Goal: Find specific page/section: Find specific page/section

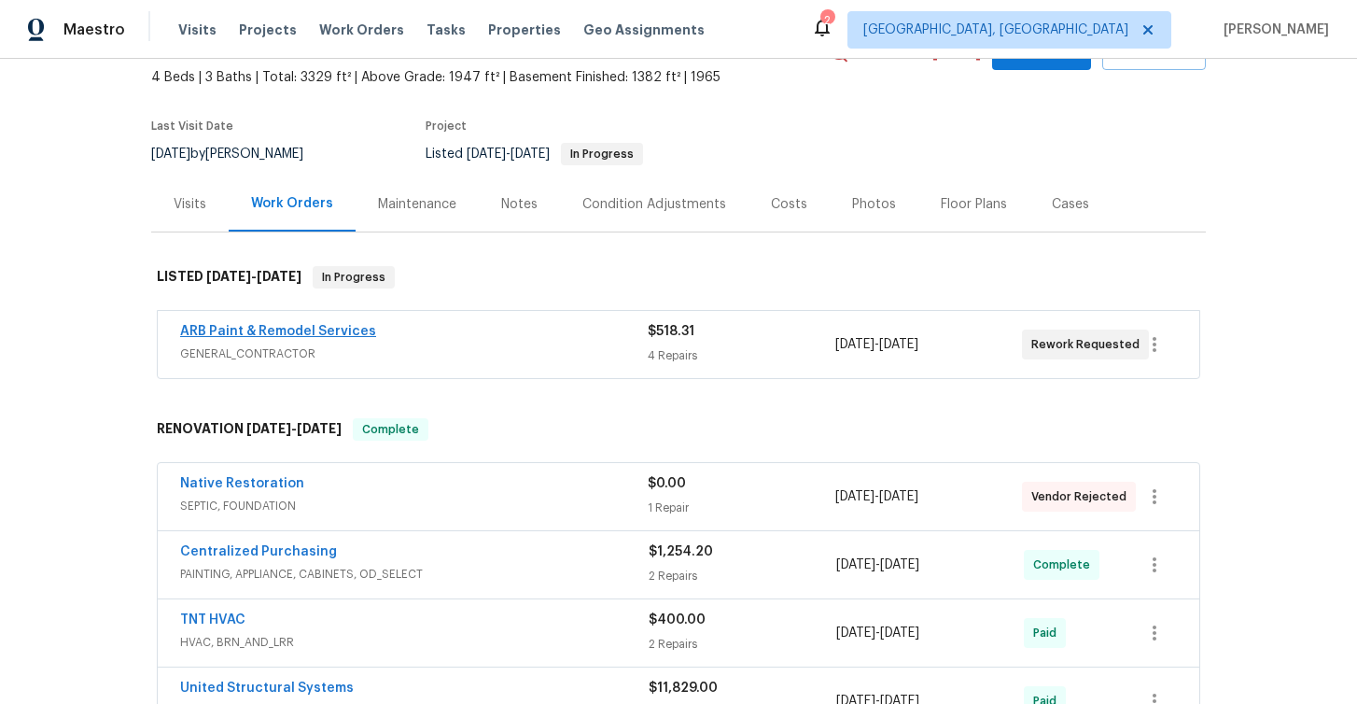
scroll to position [110, 0]
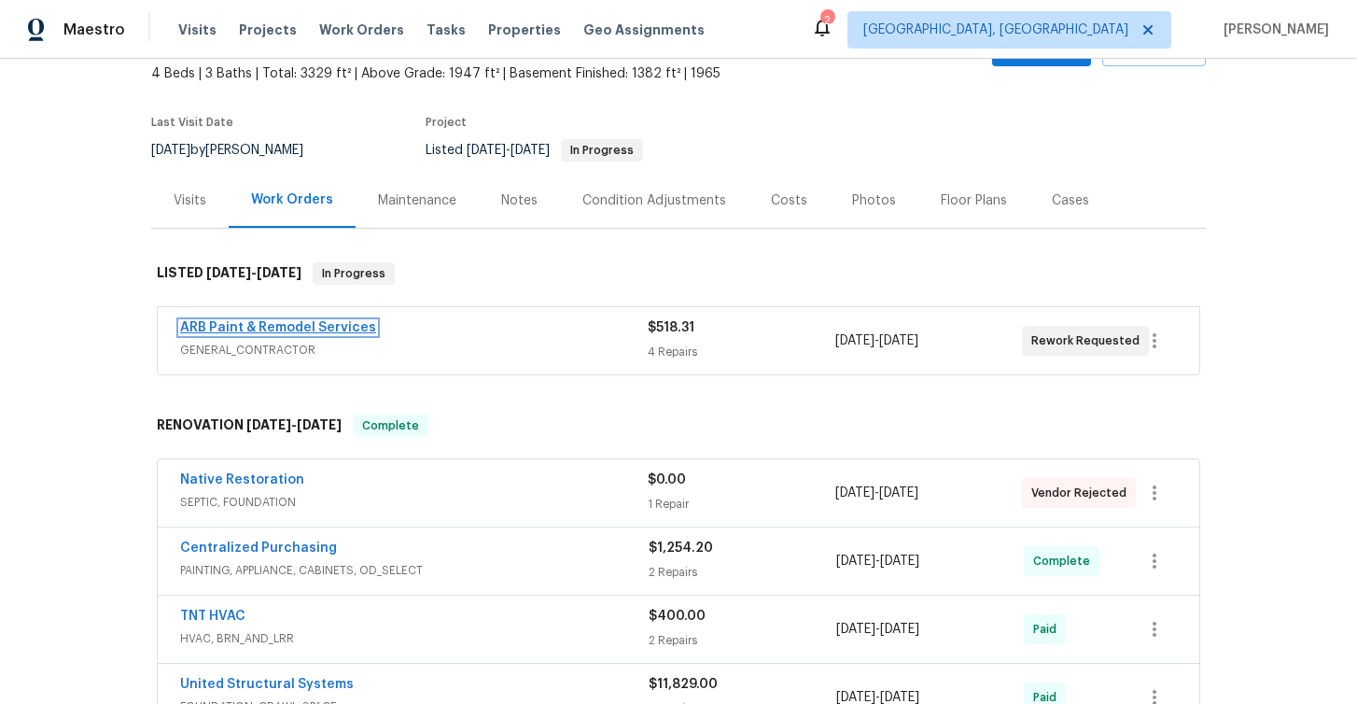
click at [244, 327] on link "ARB Paint & Remodel Services" at bounding box center [278, 327] width 196 height 13
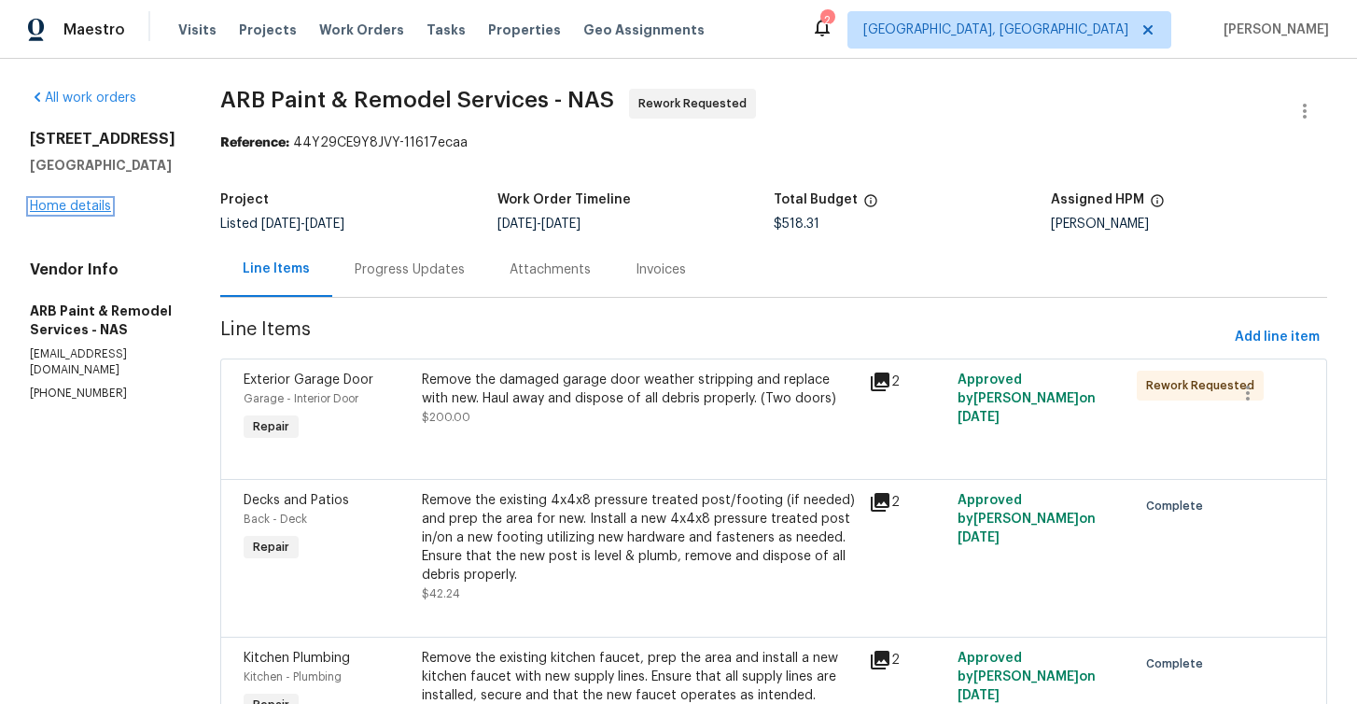
click at [98, 213] on link "Home details" at bounding box center [70, 206] width 81 height 13
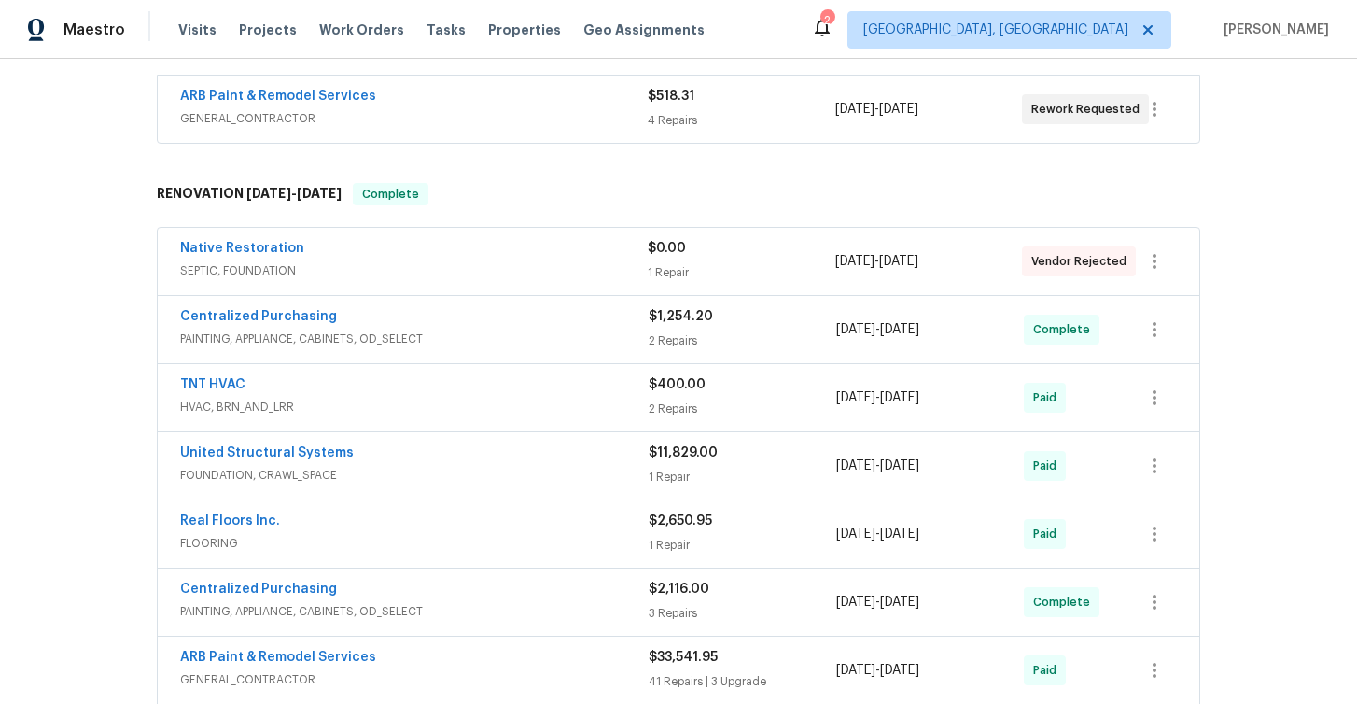
scroll to position [392, 0]
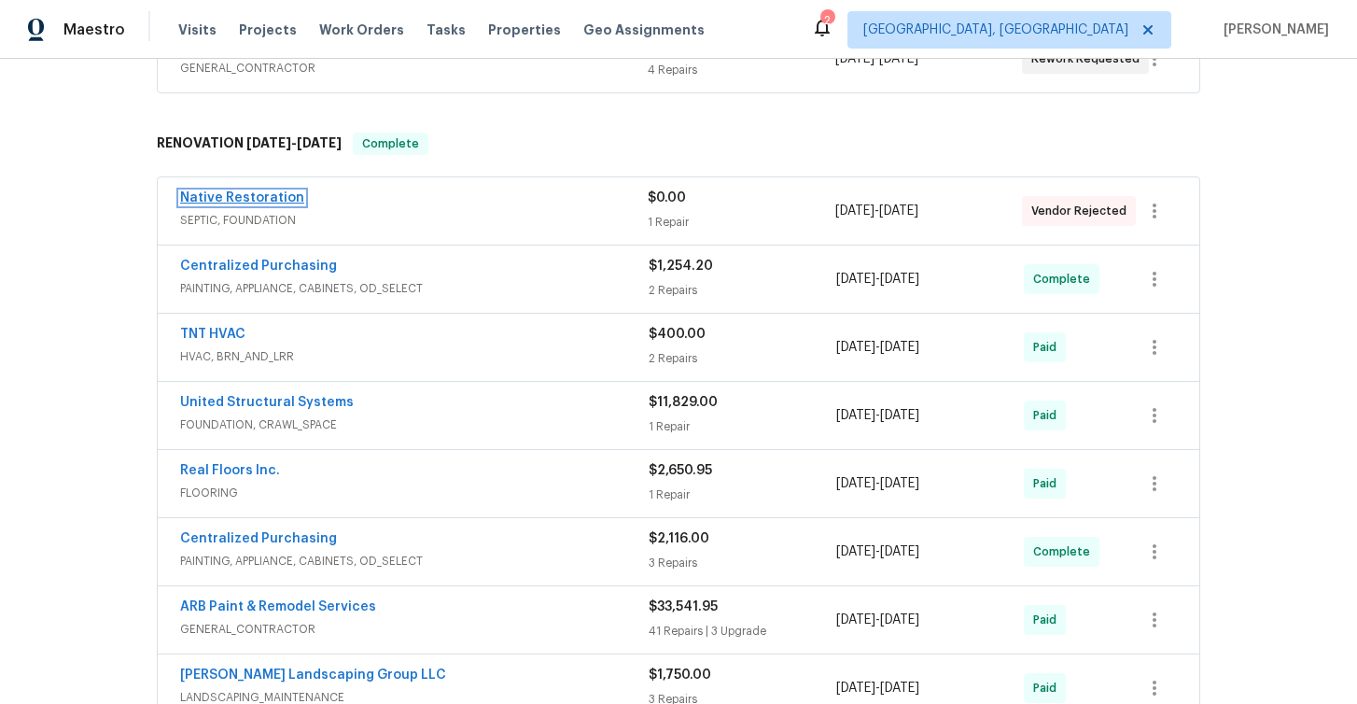
click at [250, 202] on link "Native Restoration" at bounding box center [242, 197] width 124 height 13
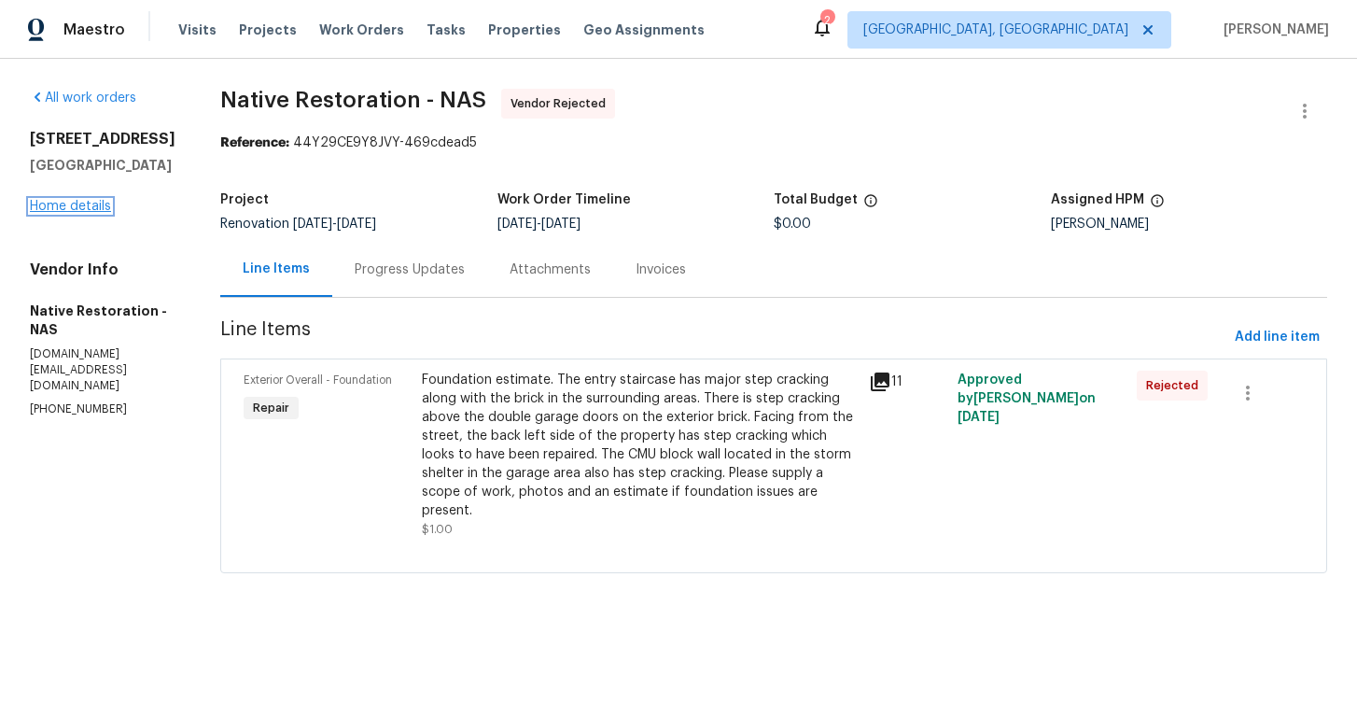
click at [89, 209] on link "Home details" at bounding box center [70, 206] width 81 height 13
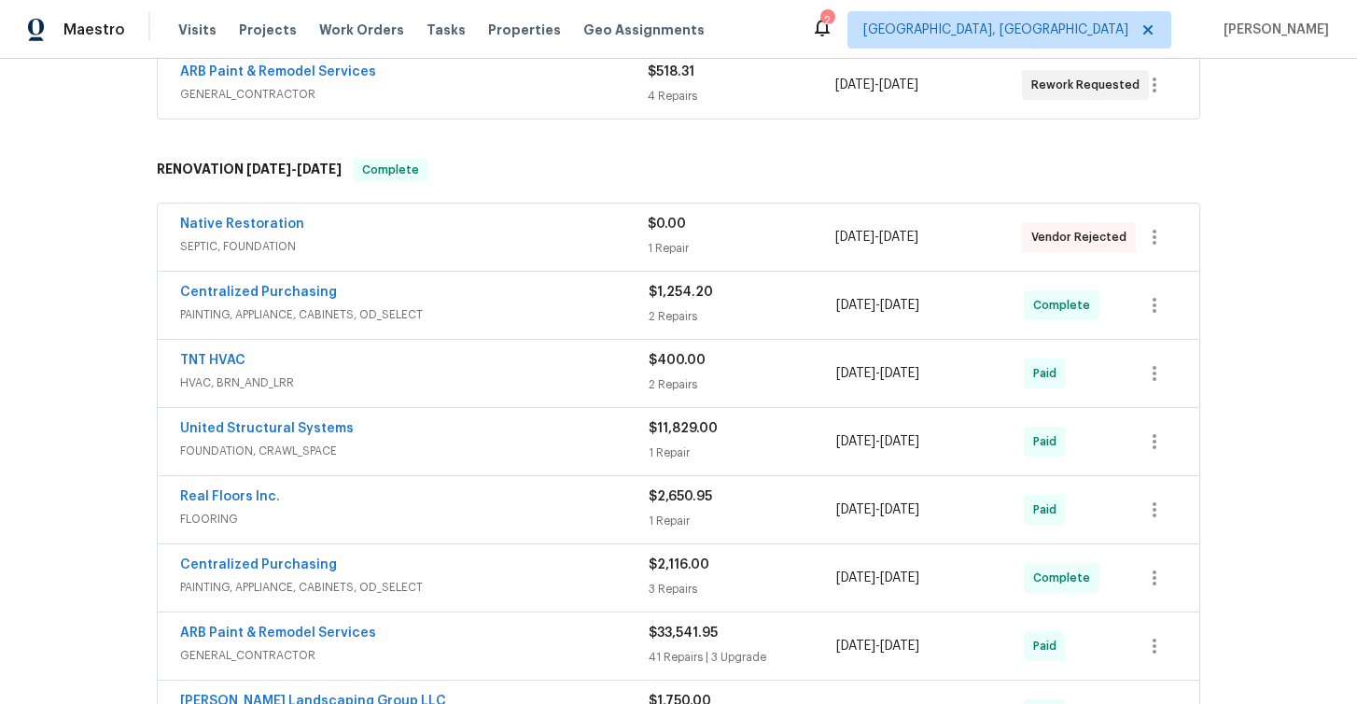
scroll to position [367, 0]
click at [325, 432] on link "United Structural Systems" at bounding box center [267, 427] width 174 height 13
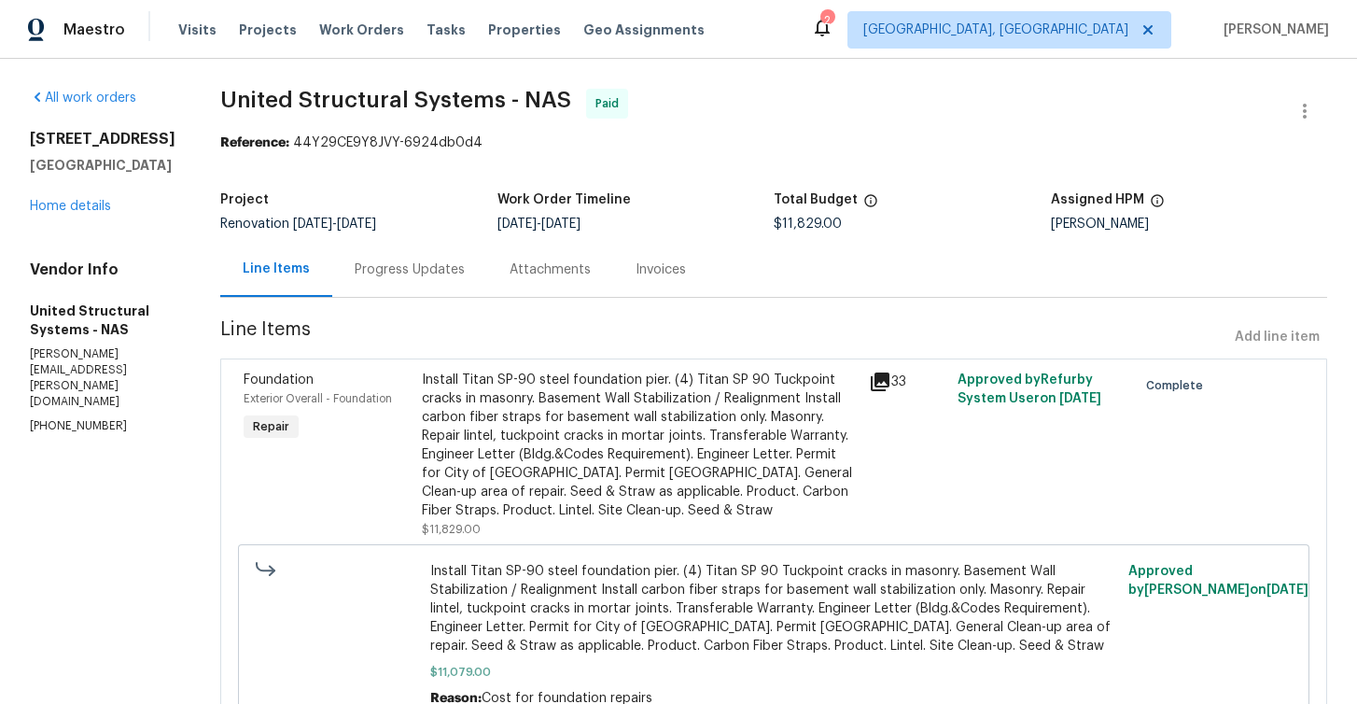
click at [654, 273] on div "Invoices" at bounding box center [660, 269] width 50 height 19
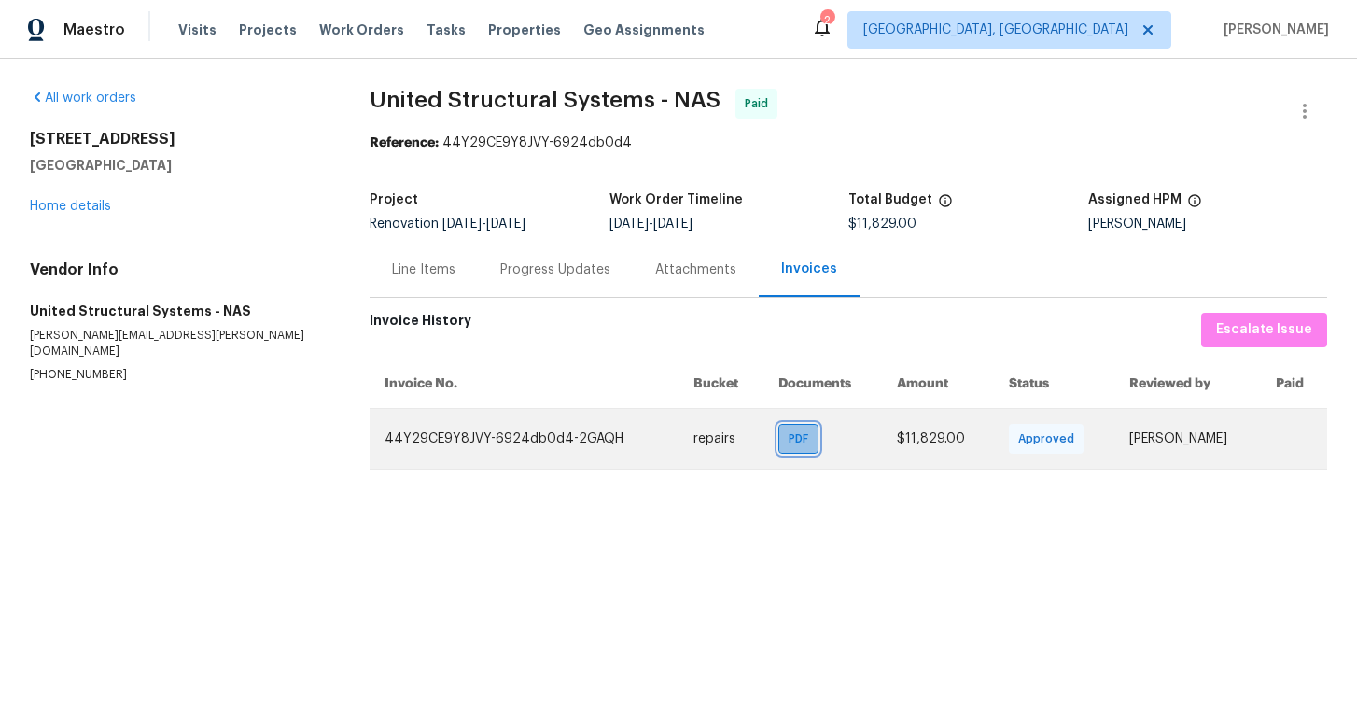
click at [788, 439] on span "PDF" at bounding box center [801, 438] width 27 height 19
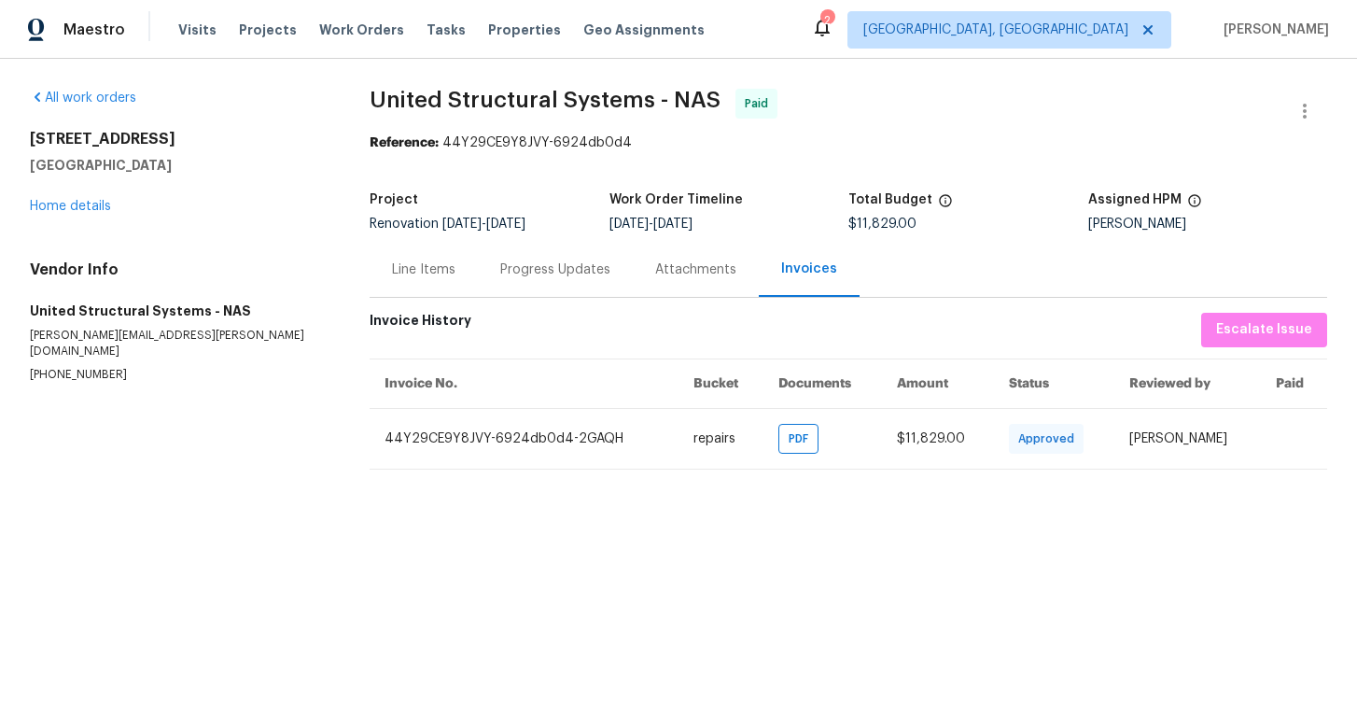
click at [65, 214] on div "[STREET_ADDRESS] Home details" at bounding box center [177, 173] width 295 height 86
click at [69, 207] on link "Home details" at bounding box center [70, 206] width 81 height 13
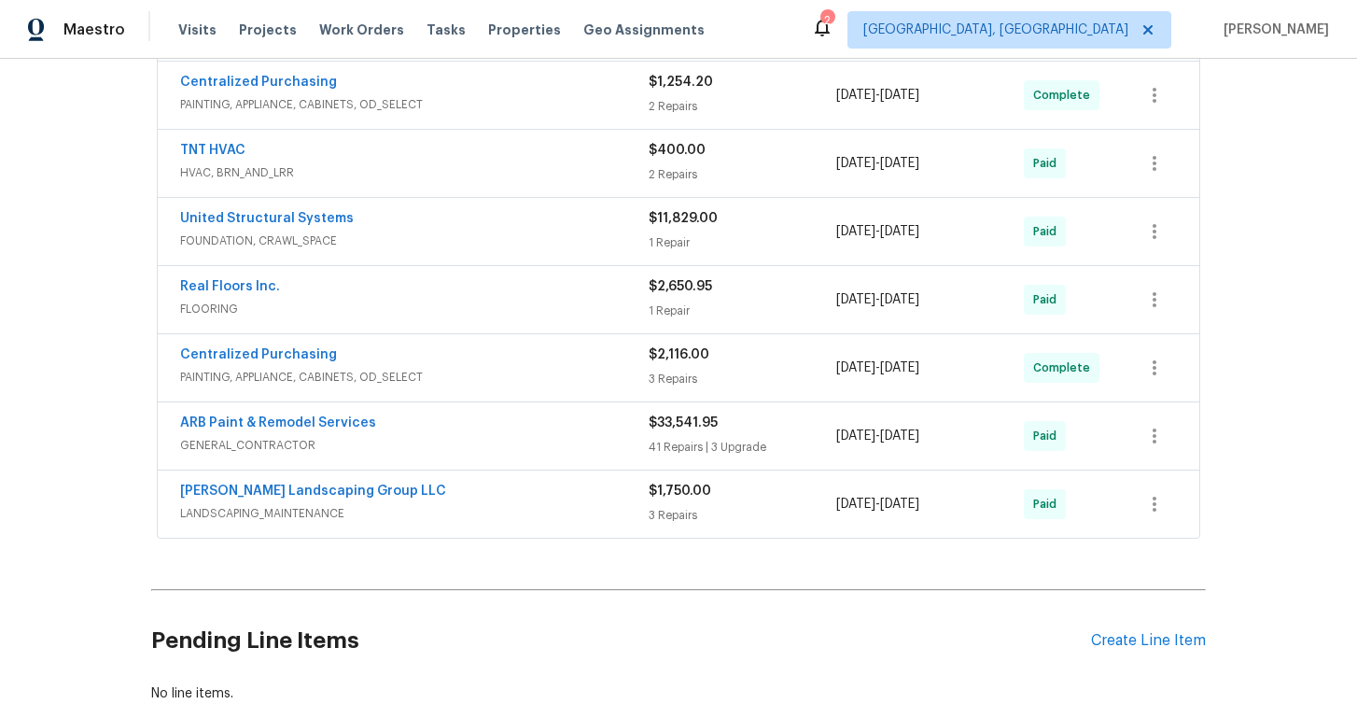
scroll to position [572, 0]
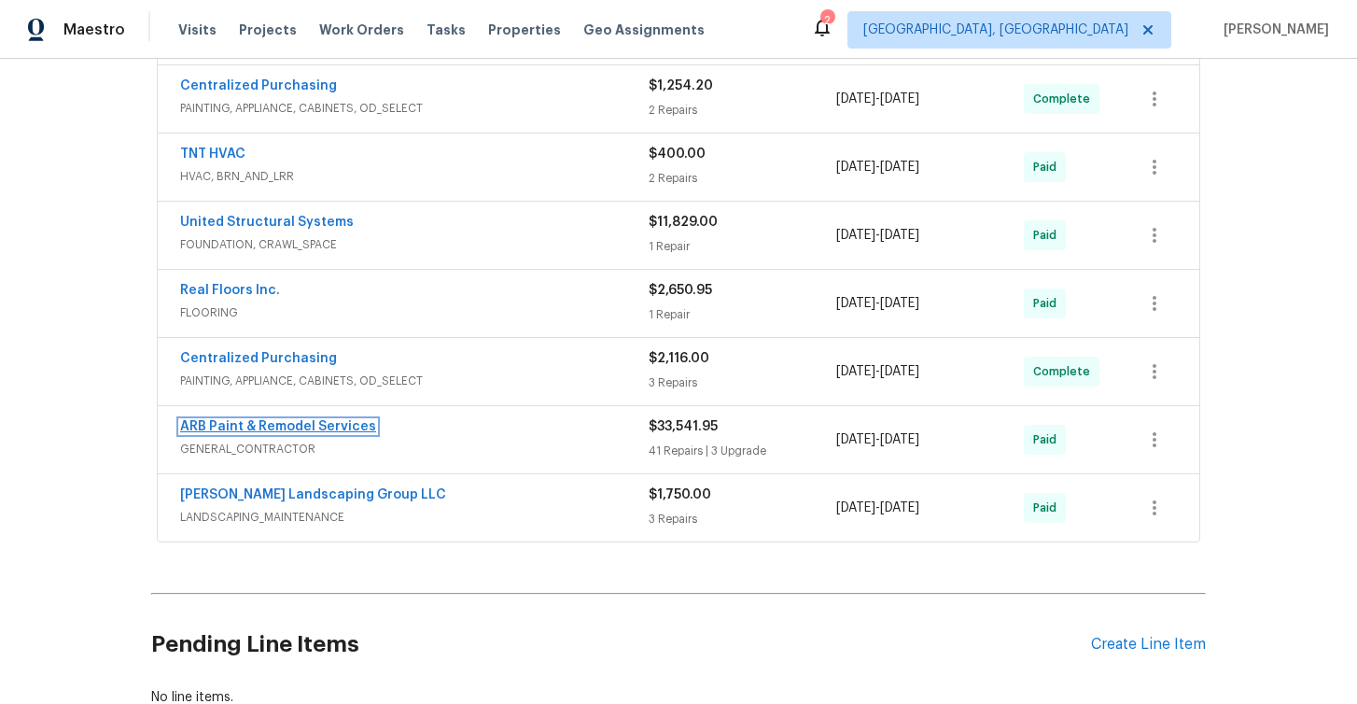
click at [244, 430] on link "ARB Paint & Remodel Services" at bounding box center [278, 426] width 196 height 13
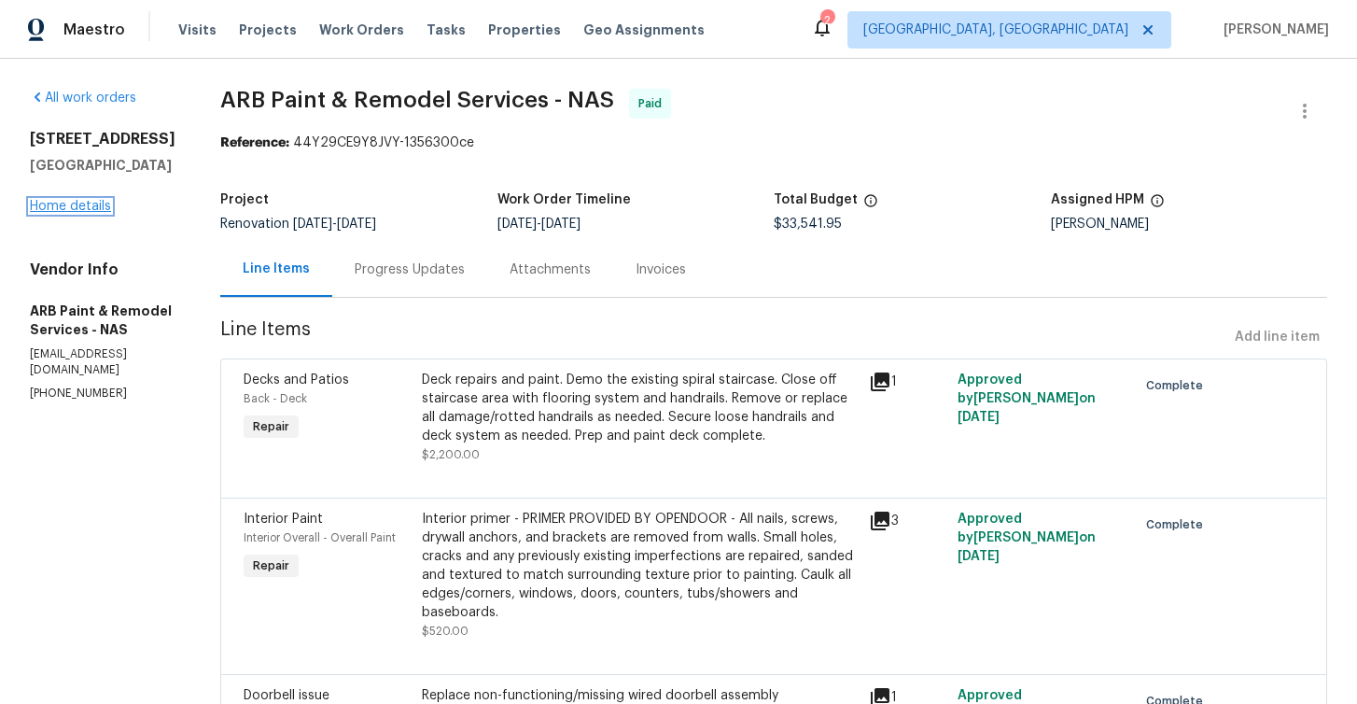
click at [95, 213] on link "Home details" at bounding box center [70, 206] width 81 height 13
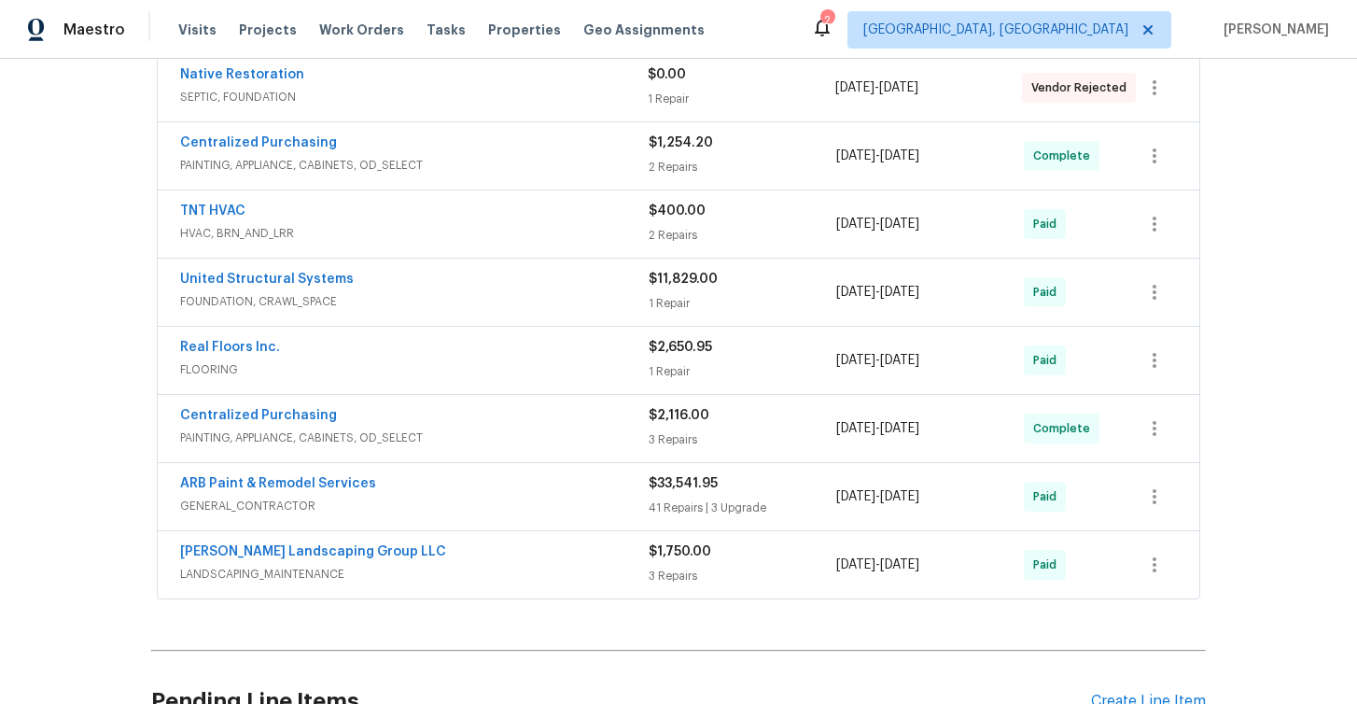
scroll to position [480, 0]
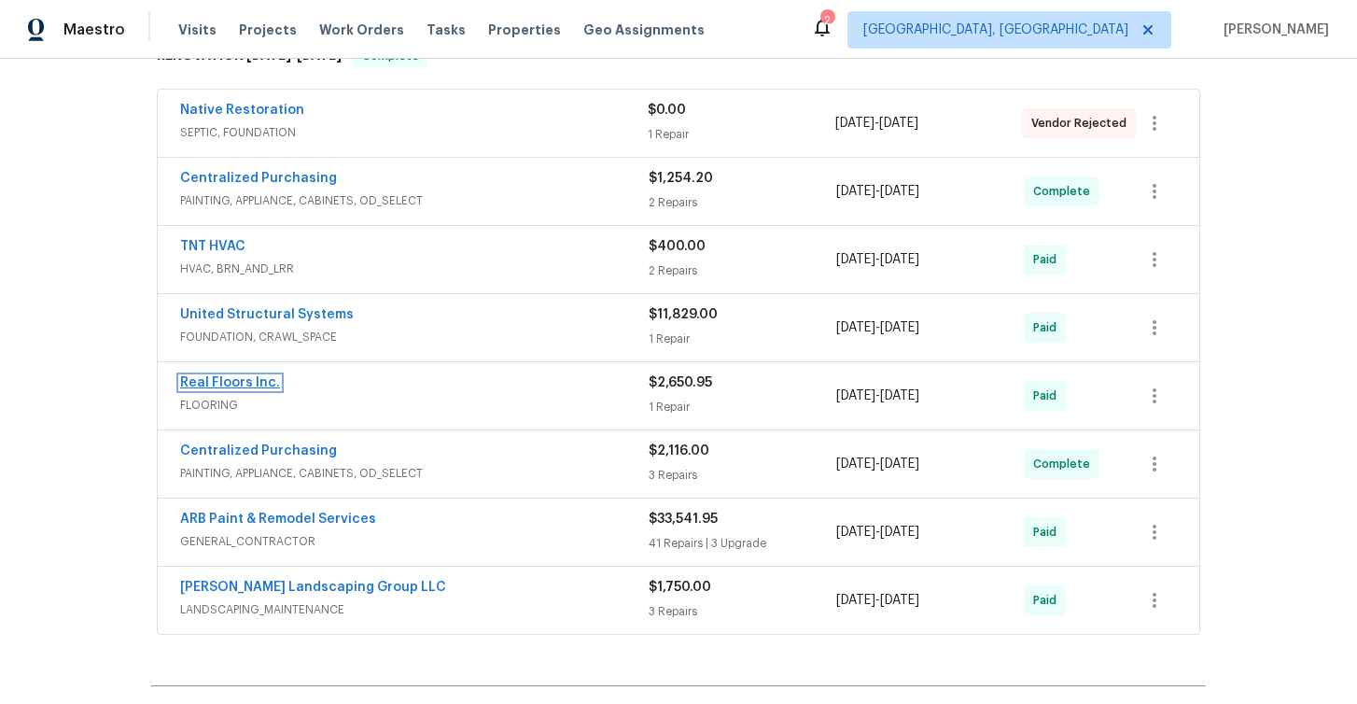
click at [216, 383] on link "Real Floors Inc." at bounding box center [230, 382] width 100 height 13
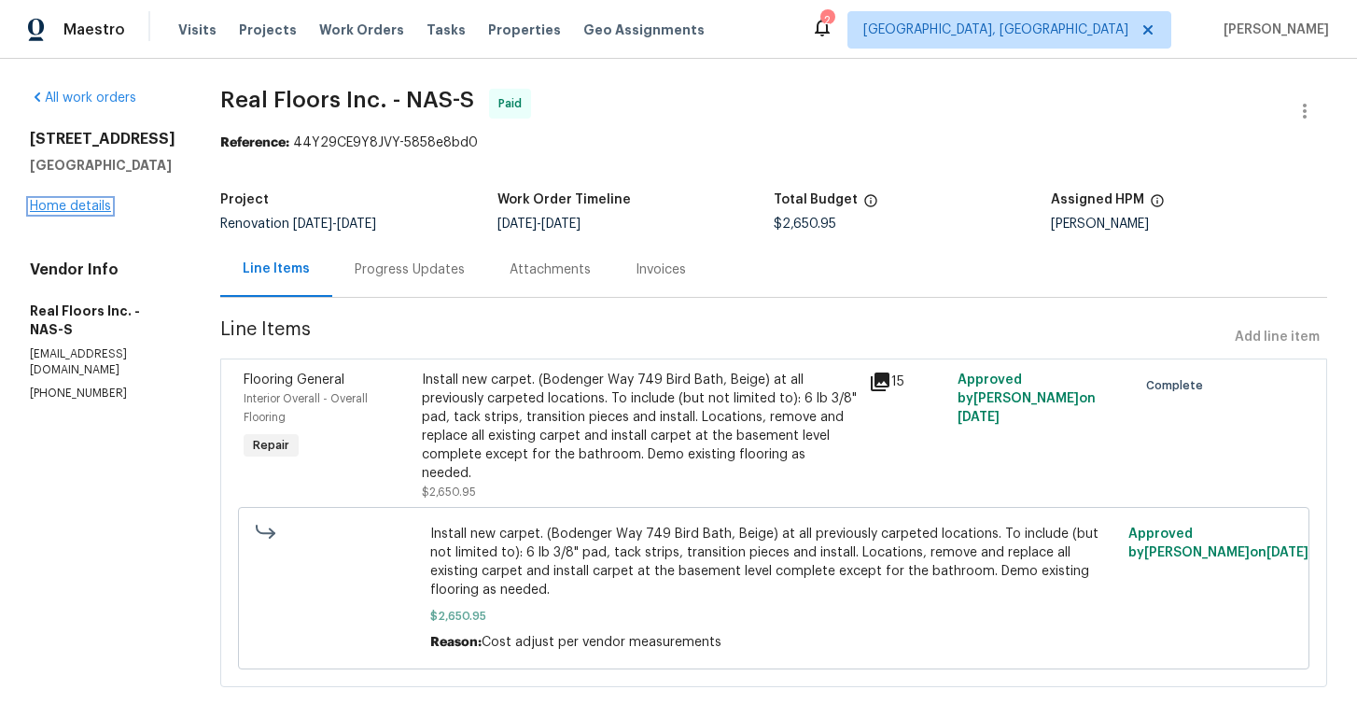
click at [102, 213] on link "Home details" at bounding box center [70, 206] width 81 height 13
